Goal: Find specific page/section

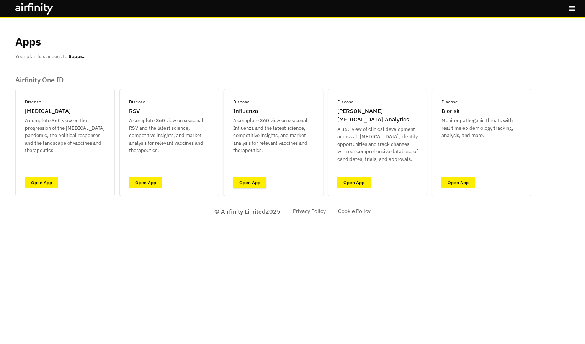
click at [256, 178] on link "Open App" at bounding box center [249, 182] width 33 height 12
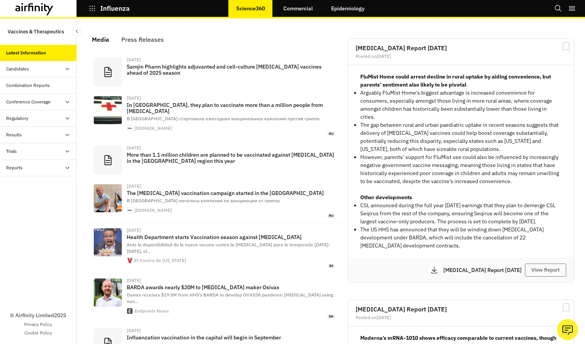
scroll to position [6, 6]
